Goal: Complete application form

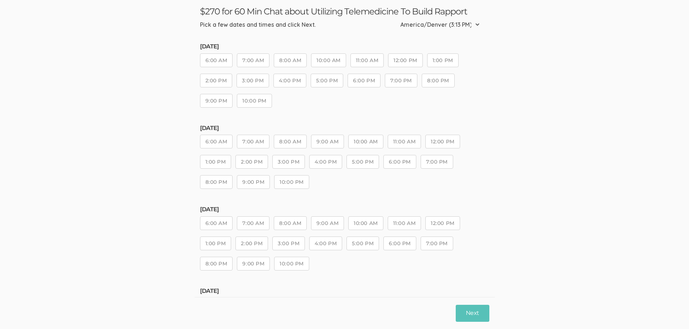
scroll to position [38, 0]
click at [330, 60] on button "10:00 AM" at bounding box center [328, 61] width 35 height 14
click at [471, 312] on button "Next" at bounding box center [472, 313] width 33 height 17
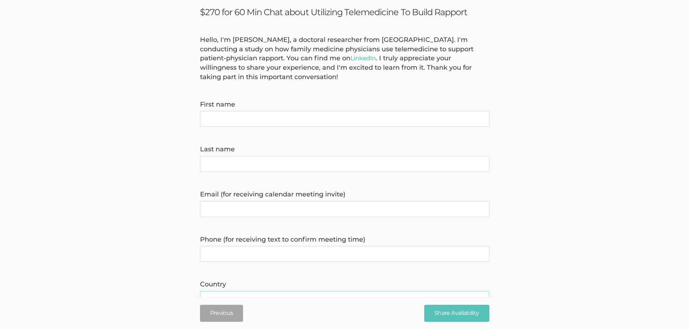
scroll to position [0, 0]
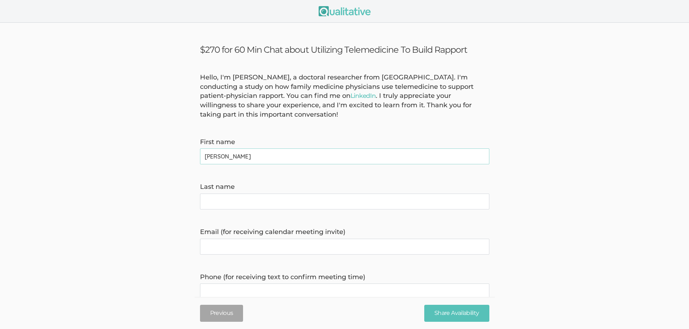
type name "[PERSON_NAME]"
click at [192, 208] on form "Hello, I'm [PERSON_NAME], a doctoral researcher from [GEOGRAPHIC_DATA]. I'm con…" at bounding box center [344, 274] width 689 height 403
click at [214, 200] on name "Last name" at bounding box center [344, 202] width 289 height 16
type name "[PERSON_NAME]"
click at [227, 159] on name "[PERSON_NAME]" at bounding box center [344, 157] width 289 height 16
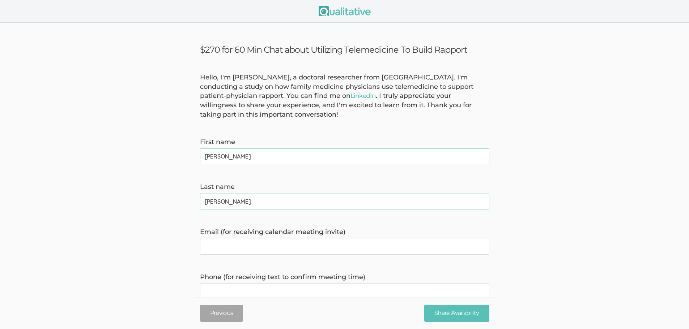
type name "[PERSON_NAME]"
click at [149, 176] on form "Hello, I'm [PERSON_NAME], a doctoral researcher from [GEOGRAPHIC_DATA]. I'm con…" at bounding box center [344, 274] width 689 height 403
click at [246, 250] on invite\) "Email (for receiving calendar meeting invite)" at bounding box center [344, 247] width 289 height 16
type invite\) "[EMAIL_ADDRESS][DOMAIN_NAME]"
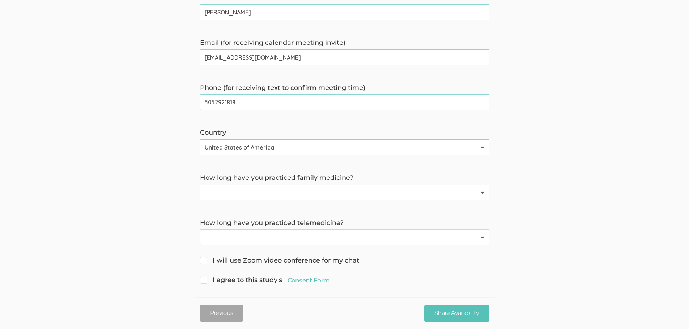
scroll to position [190, 0]
click at [238, 103] on time\) "5052921818" at bounding box center [344, 102] width 289 height 16
type time\) "5052202981"
click at [485, 192] on select "Have not practiced family medicine 1 Year 2 Years 3+ Years" at bounding box center [344, 192] width 289 height 16
select select "3"
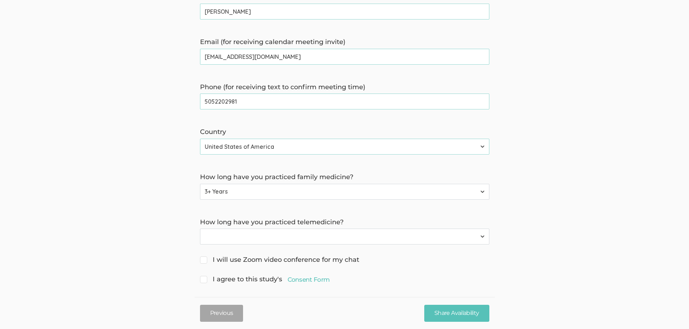
click at [200, 184] on select "Have not practiced family medicine 1 Year 2 Years 3+ Years" at bounding box center [344, 192] width 289 height 16
click at [483, 238] on select "Have not practiced telemedicine 1 Year 2 Years 3+ Years" at bounding box center [344, 237] width 289 height 16
select select "3"
click at [200, 229] on select "Have not practiced telemedicine 1 Year 2 Years 3+ Years" at bounding box center [344, 237] width 289 height 16
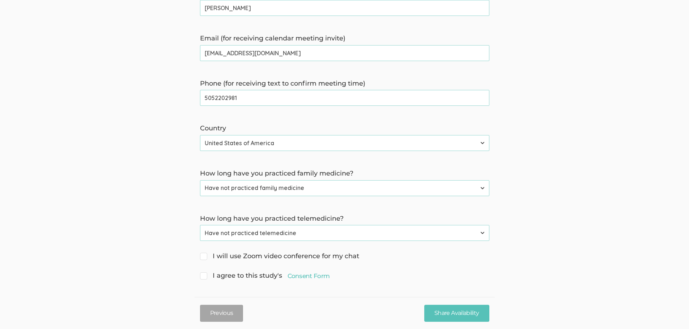
scroll to position [197, 0]
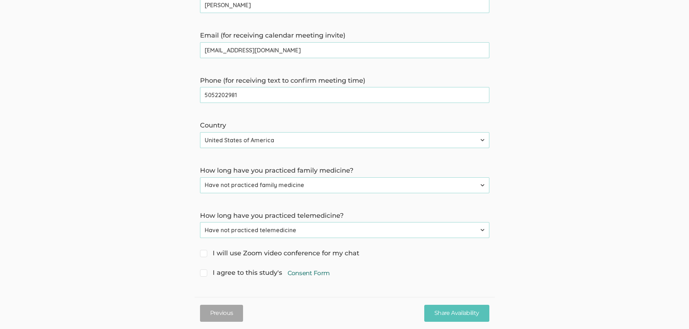
click at [302, 274] on link "Consent Form" at bounding box center [308, 273] width 42 height 9
